Goal: Transaction & Acquisition: Purchase product/service

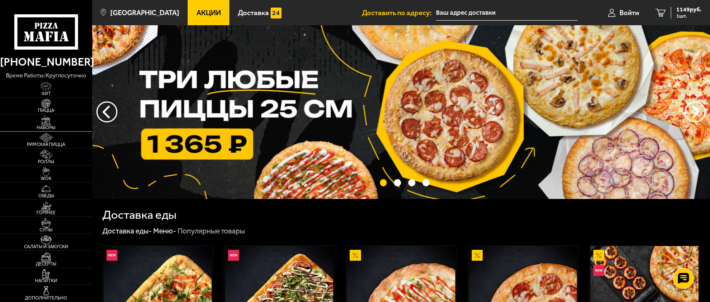
click at [53, 124] on img at bounding box center [46, 121] width 28 height 10
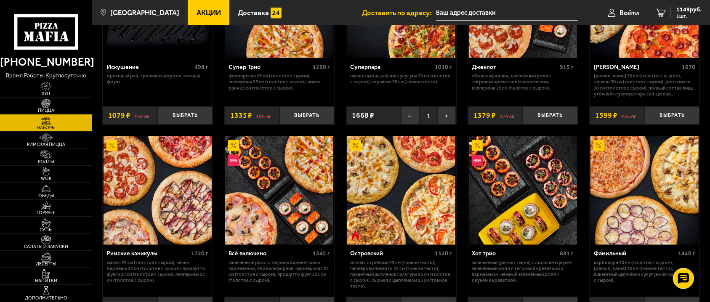
scroll to position [497, 0]
click at [22, 39] on icon at bounding box center [46, 31] width 64 height 35
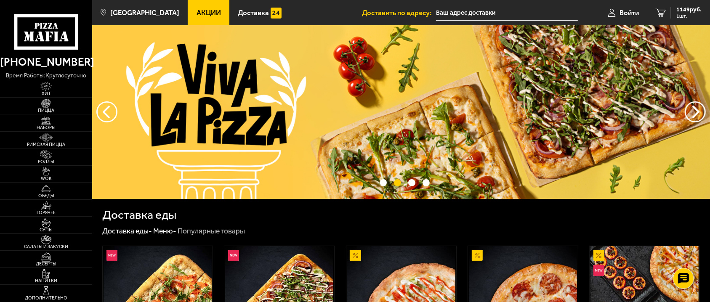
click at [59, 37] on icon at bounding box center [46, 31] width 64 height 35
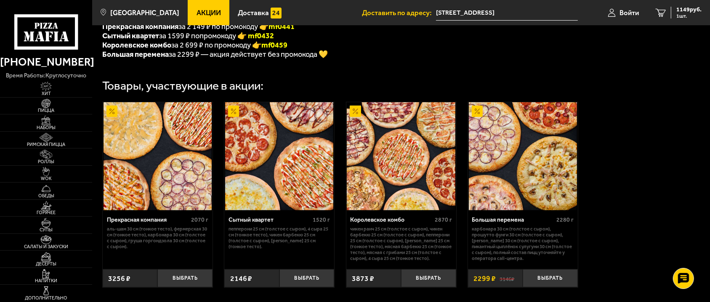
scroll to position [306, 0]
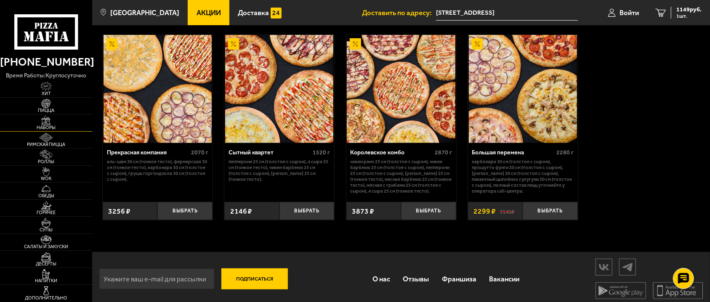
drag, startPoint x: 59, startPoint y: 104, endPoint x: 41, endPoint y: 123, distance: 25.9
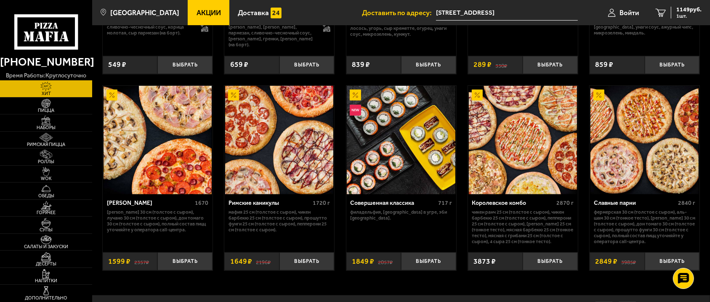
scroll to position [434, 0]
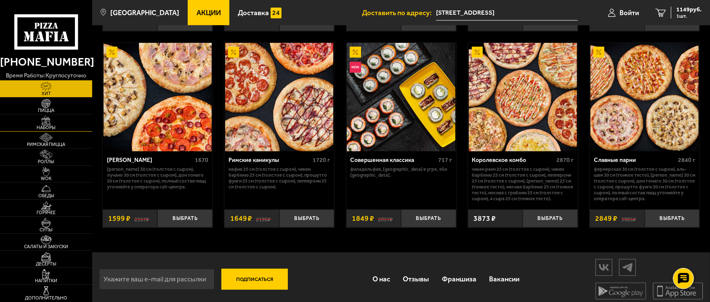
click at [50, 115] on link "Наборы" at bounding box center [46, 122] width 92 height 17
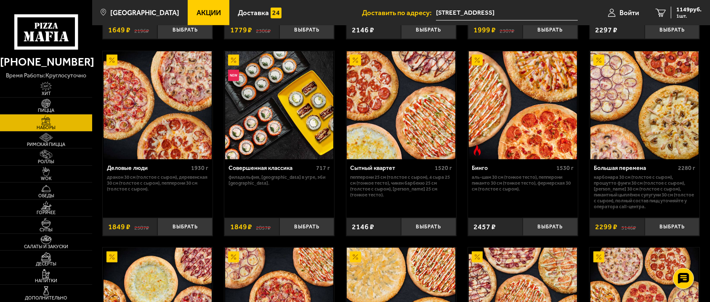
scroll to position [804, 0]
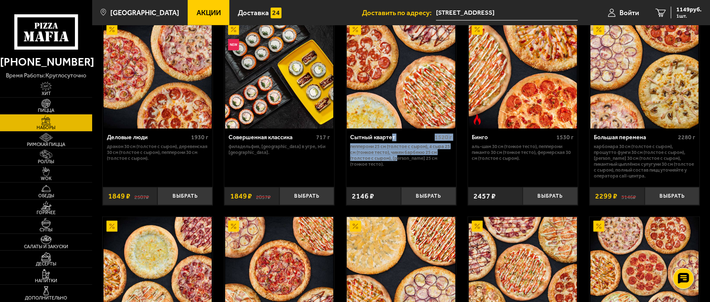
drag, startPoint x: 397, startPoint y: 160, endPoint x: 402, endPoint y: 170, distance: 10.7
click at [391, 144] on div "Сытный квартет 1520 г Пепперони 25 см (толстое с сыром), 4 сыра 25 см (тонкое т…" at bounding box center [401, 155] width 110 height 53
click at [402, 170] on div "Сытный квартет 1520 г Пепперони 25 см (толстое с сыром), 4 сыра 25 см (тонкое т…" at bounding box center [401, 155] width 110 height 53
click at [369, 160] on div "Сытный квартет 1520 г Пепперони 25 см (толстое с сыром), 4 сыра 25 см (тонкое т…" at bounding box center [401, 155] width 110 height 53
click at [380, 158] on p "Пепперони 25 см (толстое с сыром), 4 сыра 25 см (тонкое тесто), Чикен Барбекю 2…" at bounding box center [401, 156] width 102 height 24
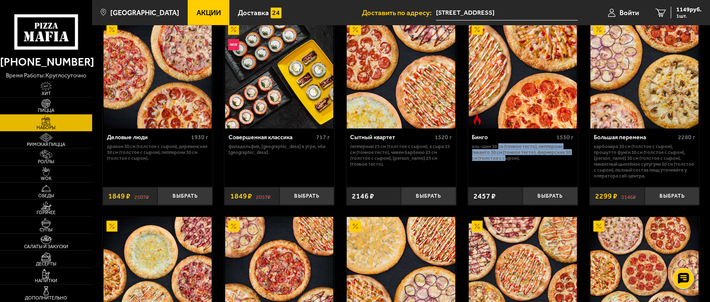
drag, startPoint x: 503, startPoint y: 168, endPoint x: 498, endPoint y: 149, distance: 19.5
click at [498, 149] on div "Бинго 1530 г Аль-Шам 30 см (тонкое тесто), Пепперони Пиканто 30 см (тонкое тест…" at bounding box center [523, 155] width 110 height 53
click at [498, 149] on p "Аль-Шам 30 см (тонкое тесто), Пепперони Пиканто 30 см (тонкое тесто), Фермерска…" at bounding box center [523, 153] width 102 height 18
drag, startPoint x: 503, startPoint y: 146, endPoint x: 498, endPoint y: 142, distance: 7.2
click at [498, 142] on div "Бинго 1530 г Аль-Шам 30 см (тонкое тесто), Пепперони Пиканто 30 см (тонкое тест…" at bounding box center [523, 155] width 110 height 53
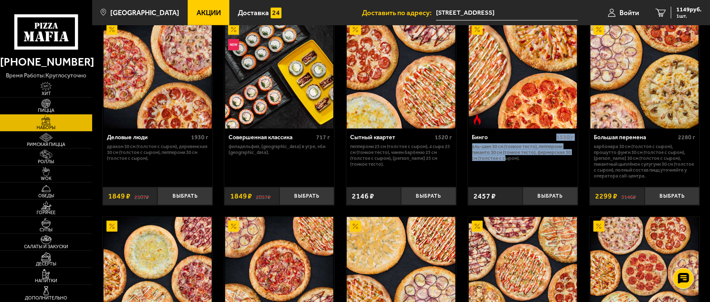
click at [504, 144] on div "Бинго 1530 г" at bounding box center [523, 138] width 102 height 9
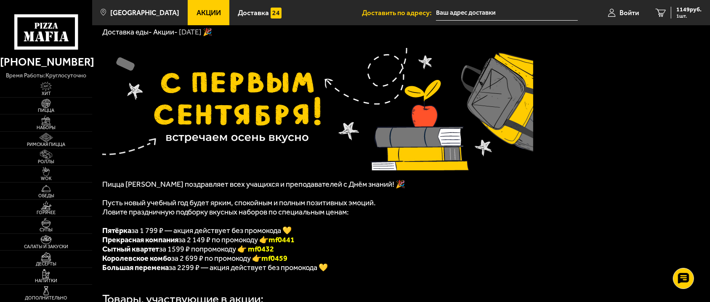
scroll to position [38, 0]
